Goal: Contribute content

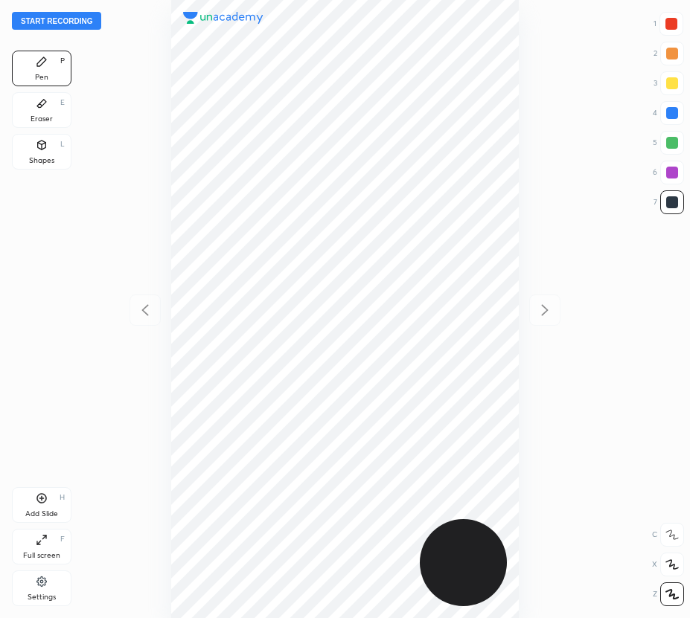
scroll to position [618, 452]
click at [71, 20] on button "Start recording" at bounding box center [56, 21] width 89 height 18
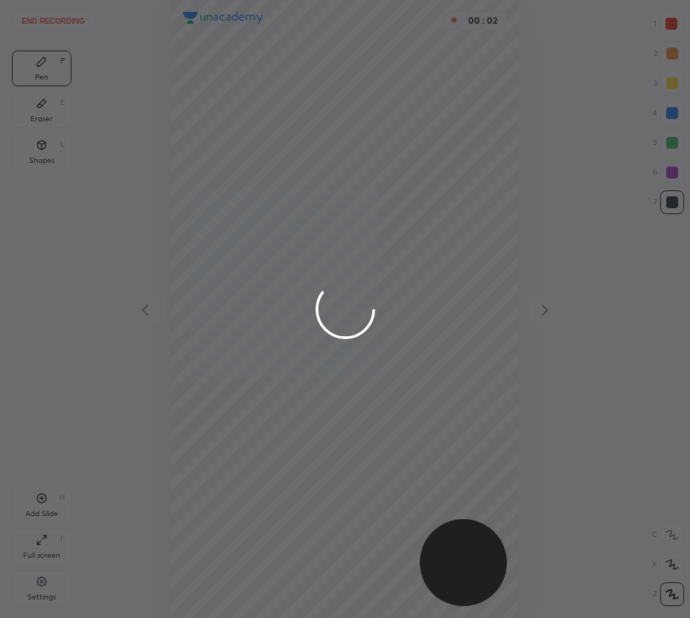
click at [669, 22] on div at bounding box center [345, 309] width 690 height 618
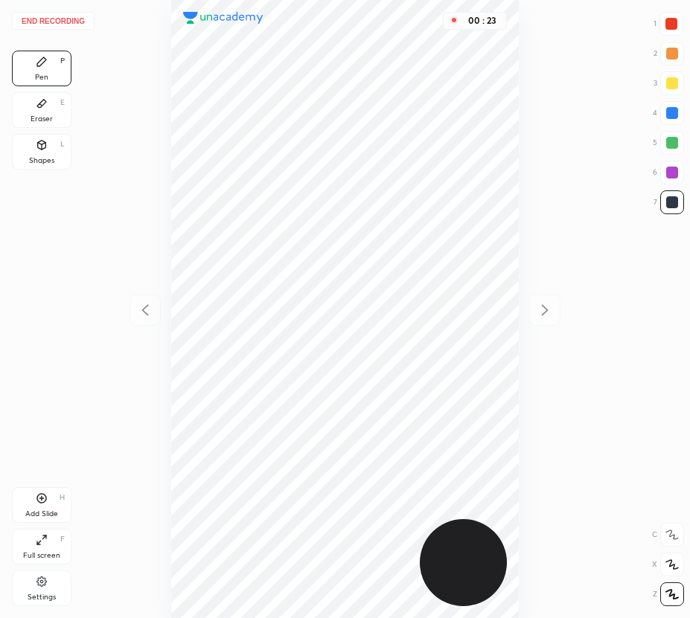
click at [667, 119] on div at bounding box center [672, 113] width 24 height 24
click at [61, 503] on div "Add Slide H" at bounding box center [42, 505] width 60 height 36
click at [672, 42] on div "1 2 3 4 5 6 7" at bounding box center [667, 116] width 31 height 208
click at [39, 496] on icon at bounding box center [42, 499] width 12 height 12
click at [676, 21] on div at bounding box center [671, 24] width 12 height 12
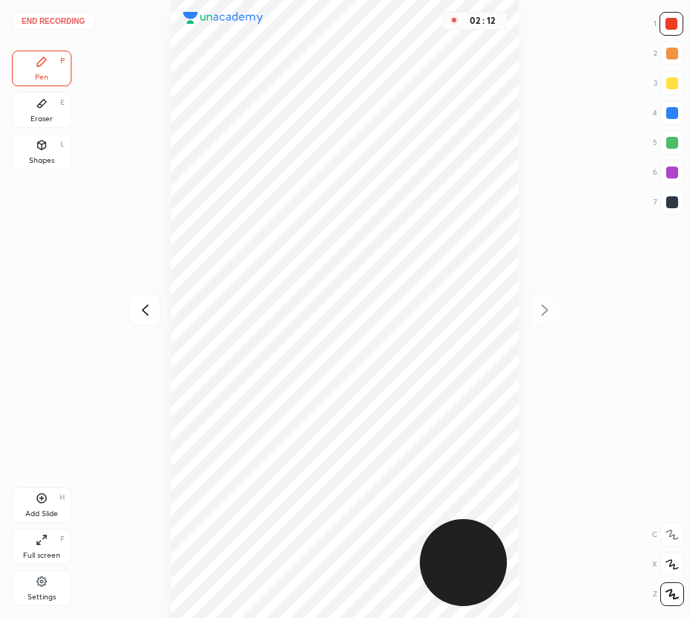
click at [63, 25] on button "End recording" at bounding box center [53, 21] width 83 height 18
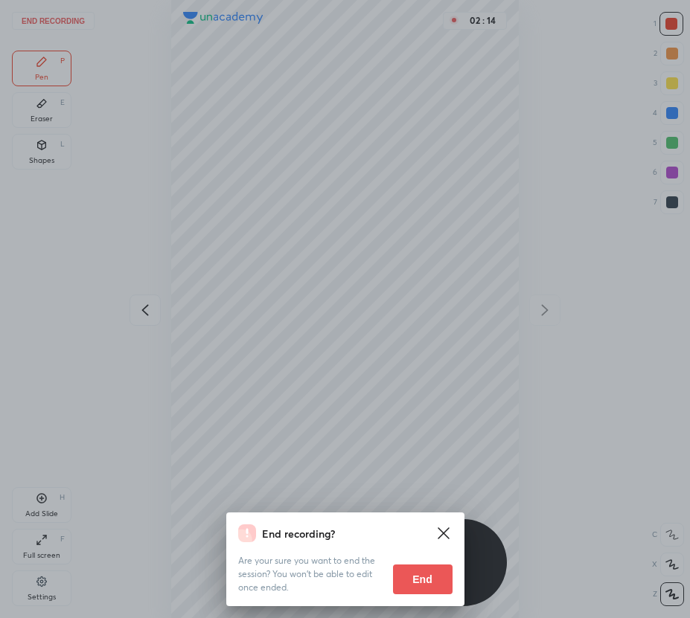
click at [431, 580] on button "End" at bounding box center [423, 580] width 60 height 30
